Goal: Task Accomplishment & Management: Manage account settings

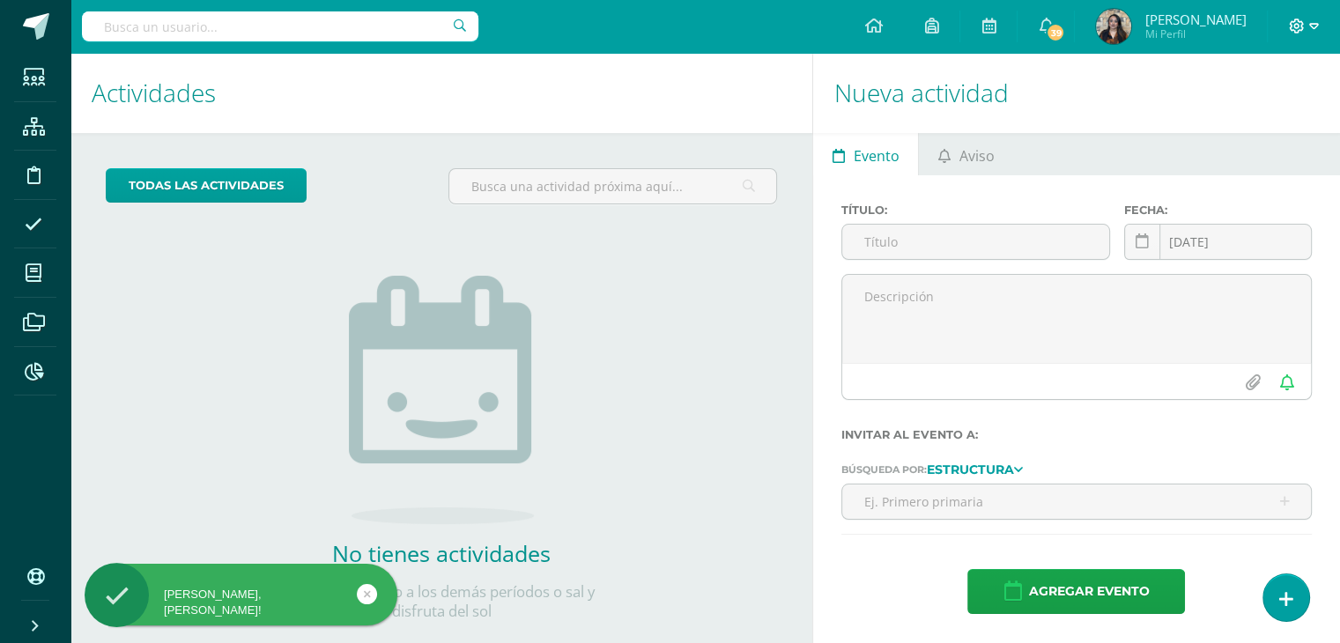
click at [1290, 29] on icon at bounding box center [1297, 26] width 15 height 15
click at [1253, 91] on span "Configuración" at bounding box center [1260, 94] width 82 height 17
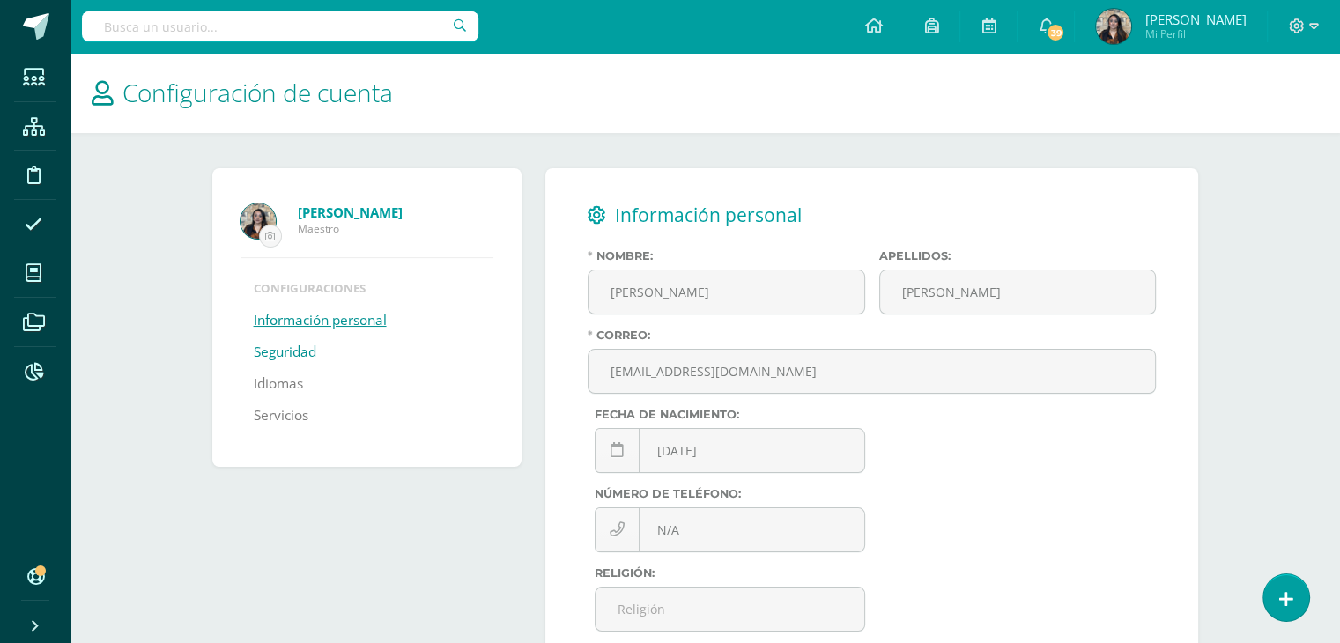
click at [290, 350] on link "Seguridad" at bounding box center [285, 353] width 63 height 32
click at [282, 353] on link "Seguridad" at bounding box center [285, 353] width 63 height 32
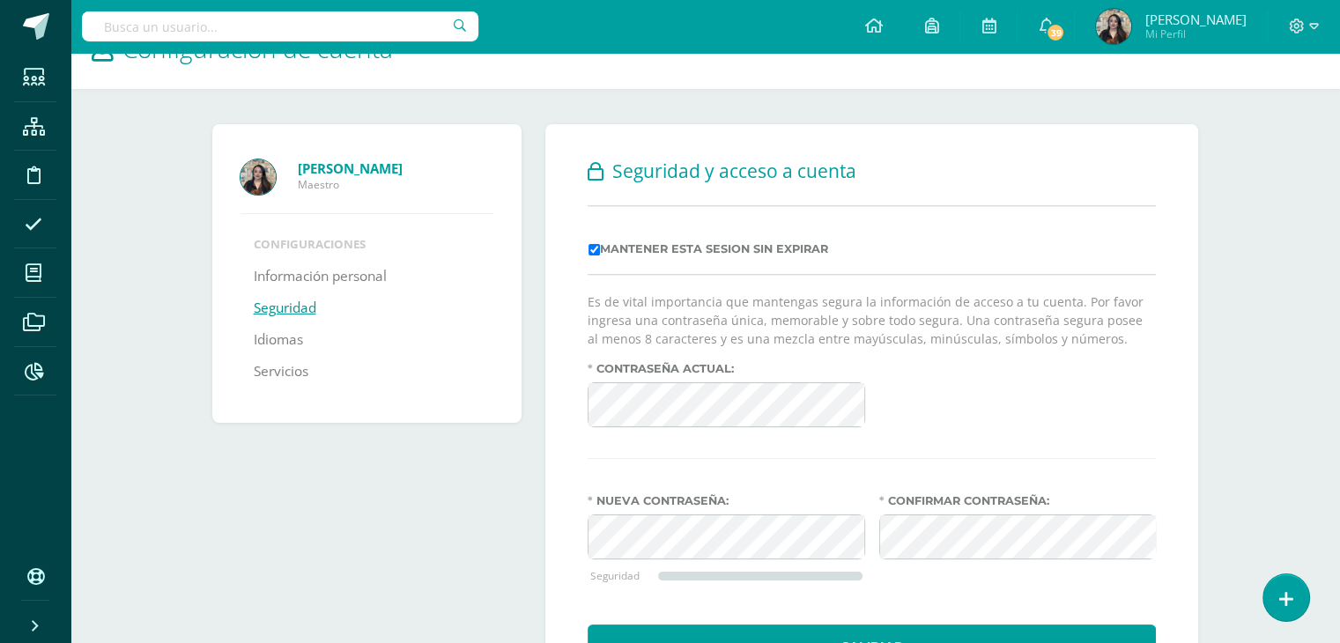
scroll to position [134, 0]
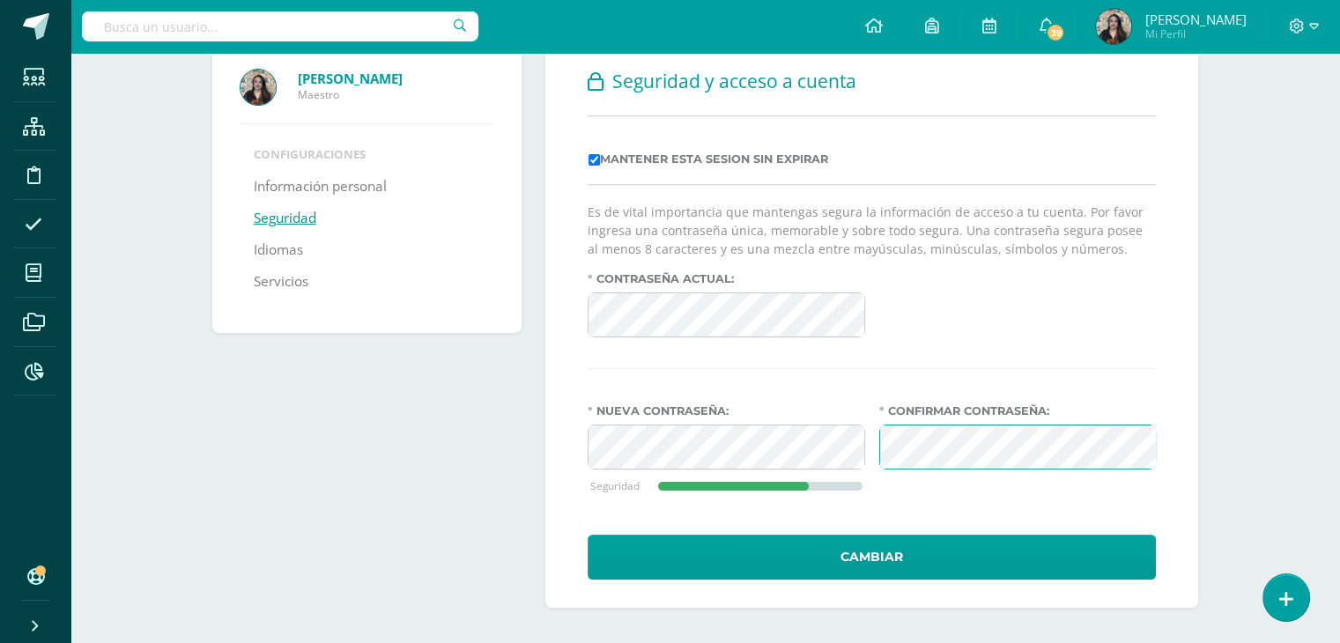
click at [930, 484] on div "Confirmar contraseña:" at bounding box center [1018, 461] width 292 height 114
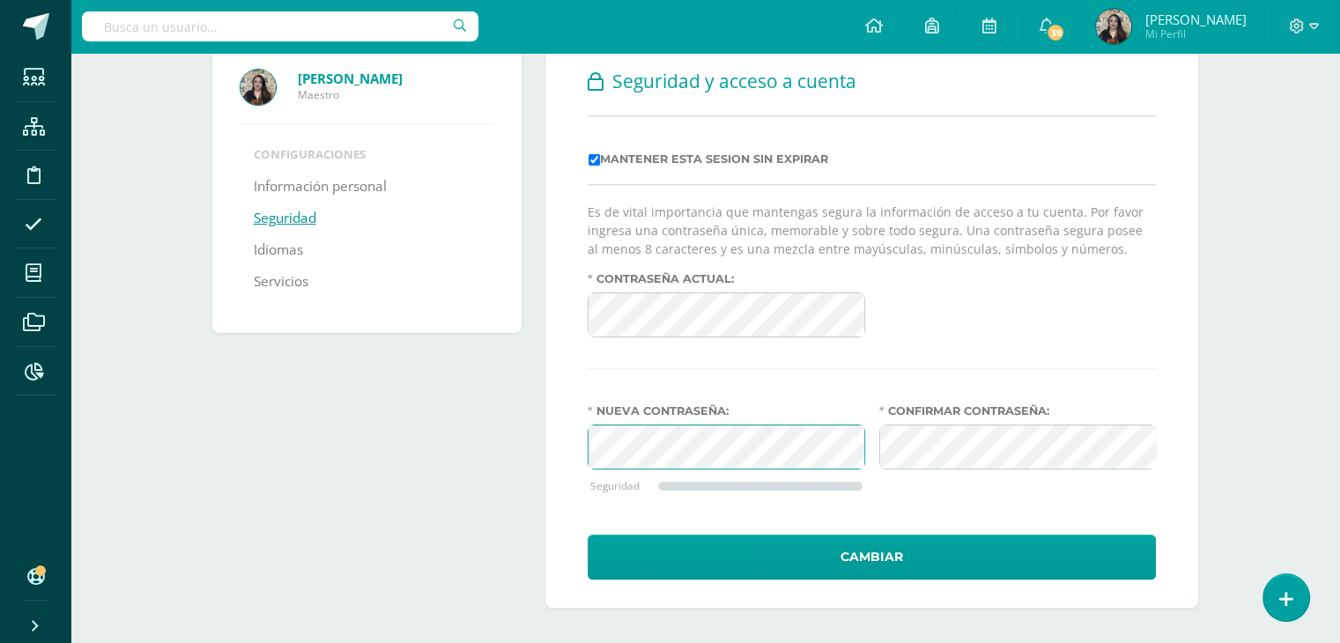
click at [961, 510] on div "Confirmar contraseña:" at bounding box center [1018, 461] width 292 height 114
click at [802, 439] on div "Nueva contraseña: Seguridad Confirmar contraseña:" at bounding box center [872, 461] width 582 height 114
click at [569, 448] on div "Seguridad y acceso a cuenta Mantener esta sesion sin expirar Es de vital import…" at bounding box center [871, 321] width 653 height 574
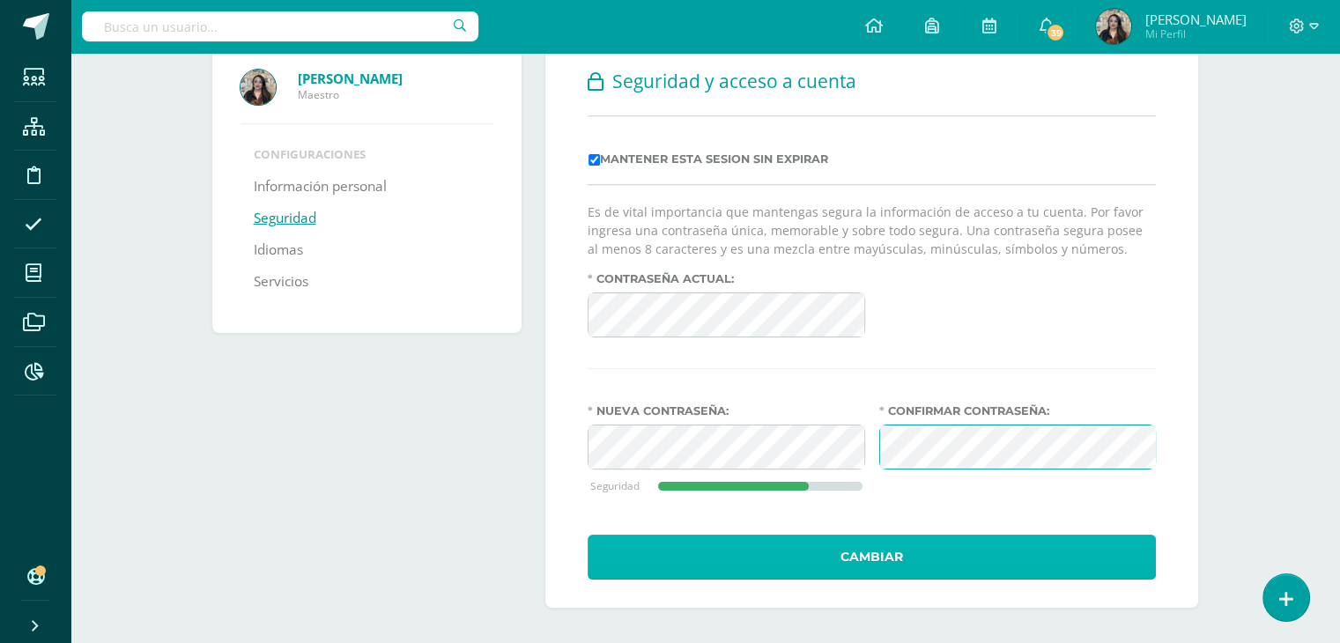
click at [846, 546] on button "Cambiar" at bounding box center [872, 557] width 568 height 45
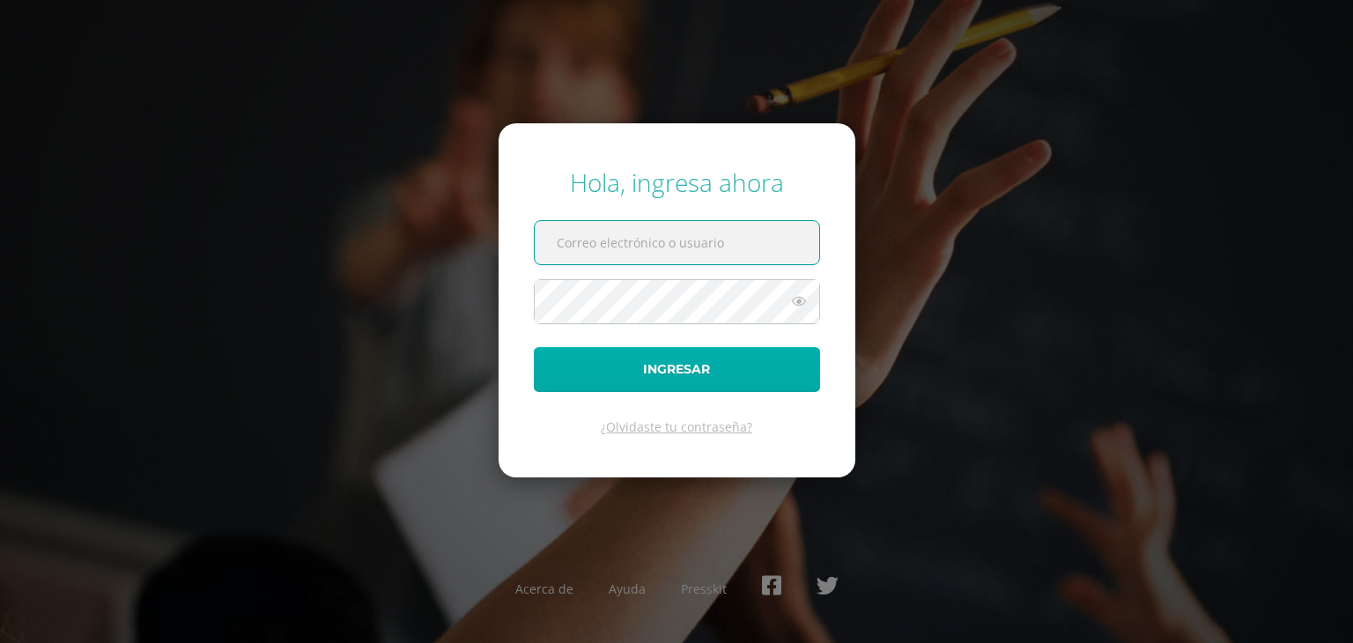
type input "[EMAIL_ADDRESS][DOMAIN_NAME]"
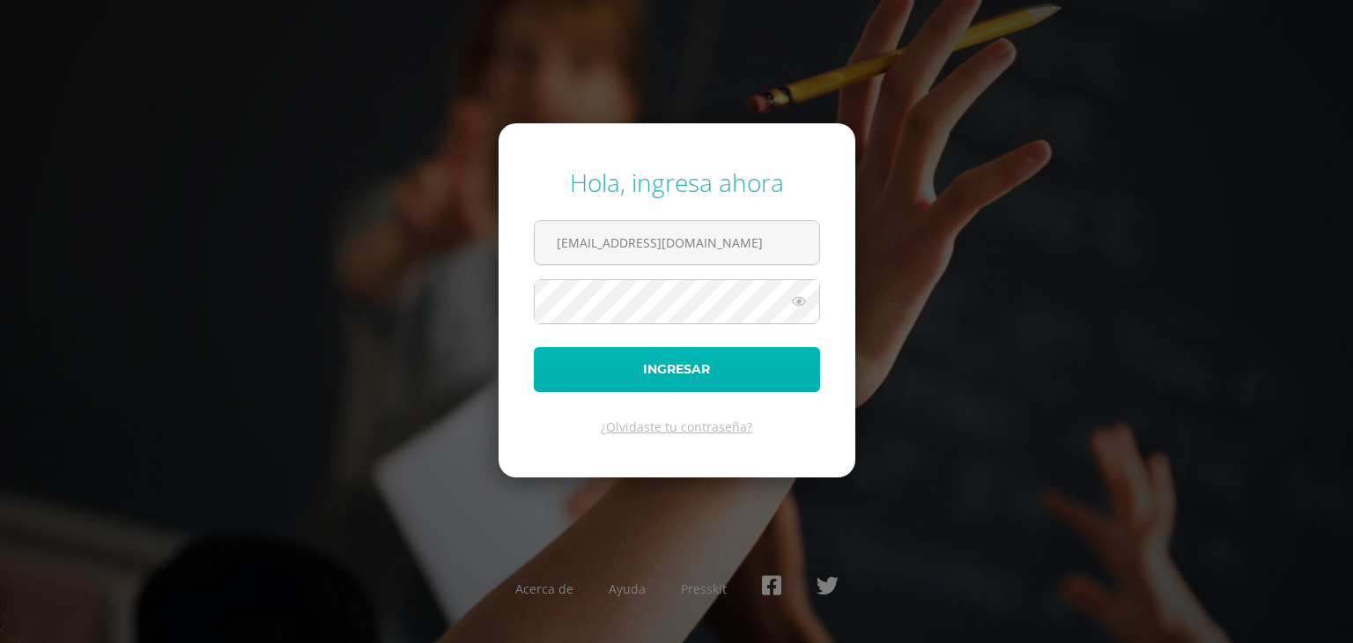
click at [717, 360] on button "Ingresar" at bounding box center [677, 369] width 286 height 45
